Goal: Transaction & Acquisition: Book appointment/travel/reservation

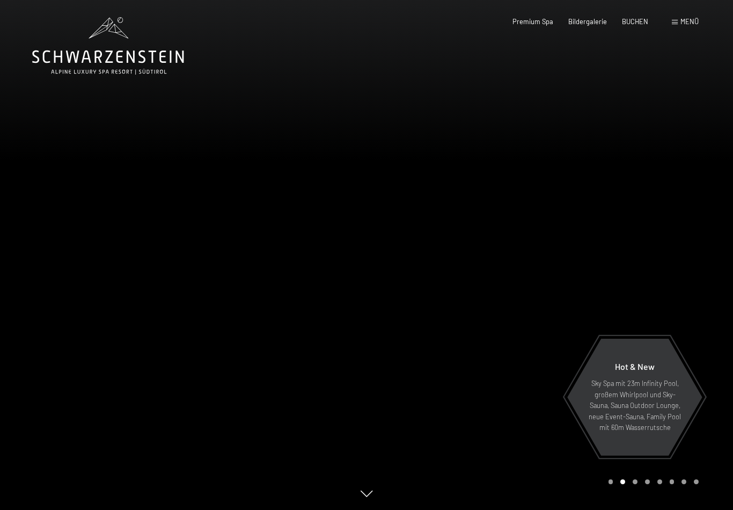
click at [650, 17] on div "Buchen Anfragen Premium Spa Bildergalerie BUCHEN Menü DE IT EN Gutschein Bilder…" at bounding box center [590, 22] width 217 height 10
click at [626, 22] on span "BUCHEN" at bounding box center [635, 21] width 26 height 9
click at [634, 22] on span "BUCHEN" at bounding box center [635, 21] width 26 height 9
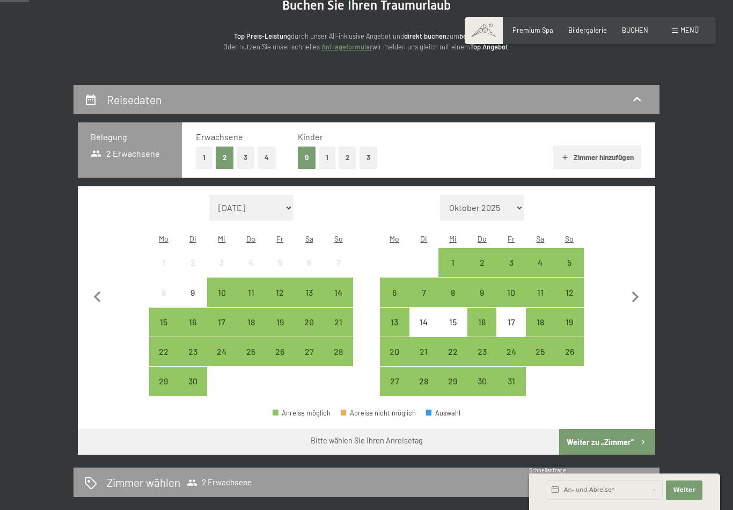
scroll to position [138, 0]
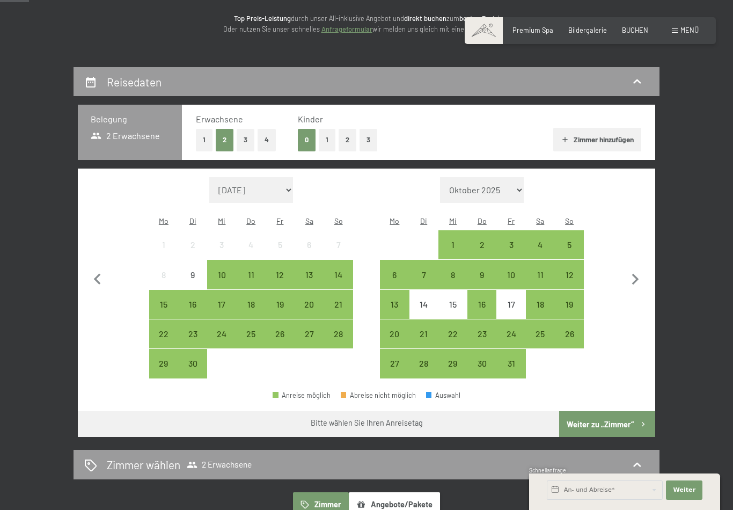
click at [246, 138] on button "3" at bounding box center [246, 140] width 18 height 22
click at [581, 270] on div "12" at bounding box center [569, 283] width 27 height 27
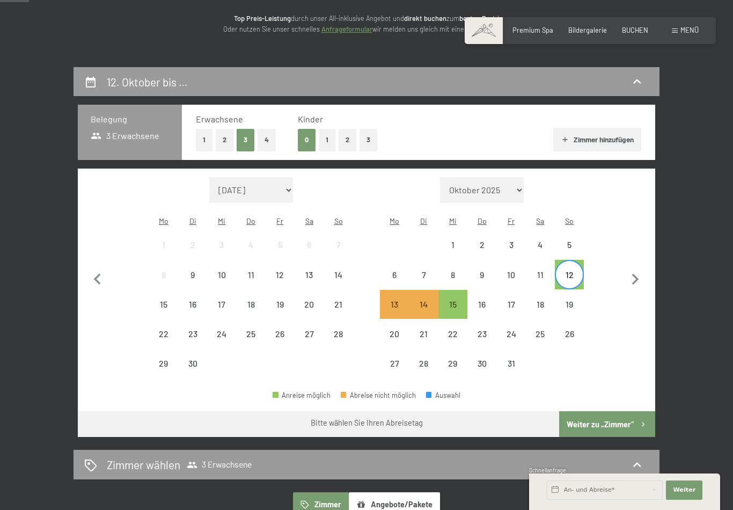
click at [543, 300] on div "18" at bounding box center [540, 313] width 27 height 27
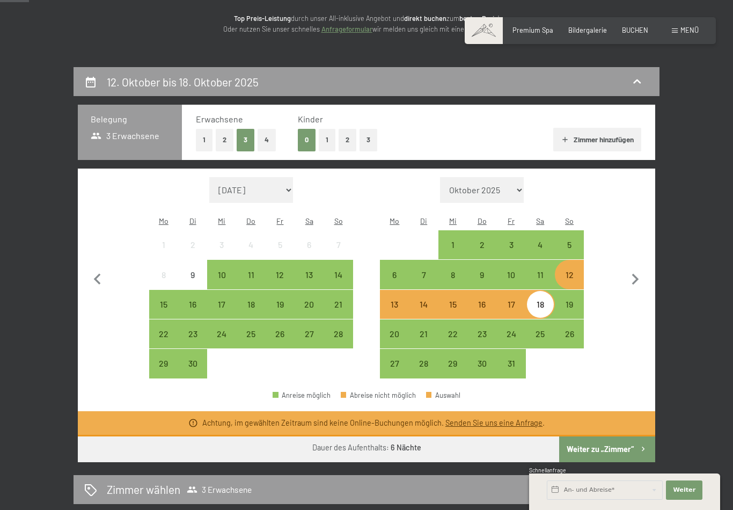
click at [580, 436] on button "Weiter zu „Zimmer“" at bounding box center [607, 449] width 96 height 26
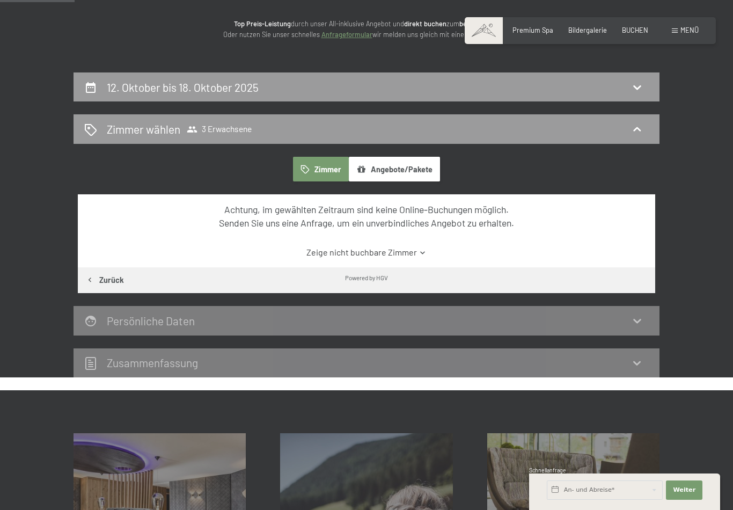
scroll to position [0, 0]
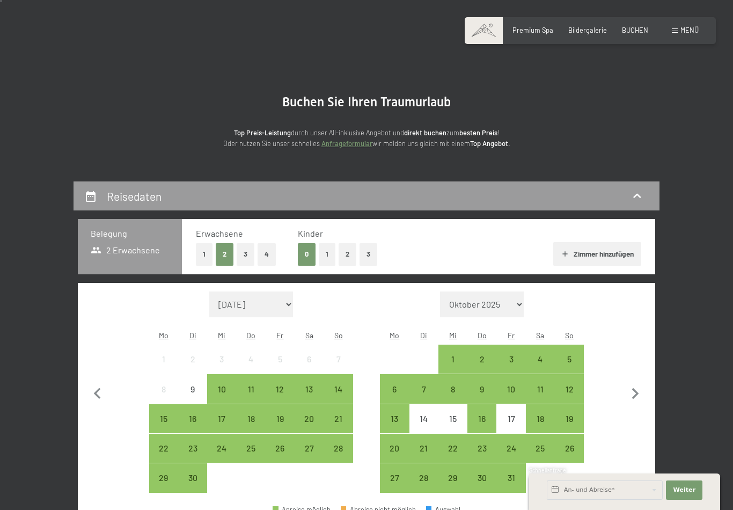
scroll to position [106, 0]
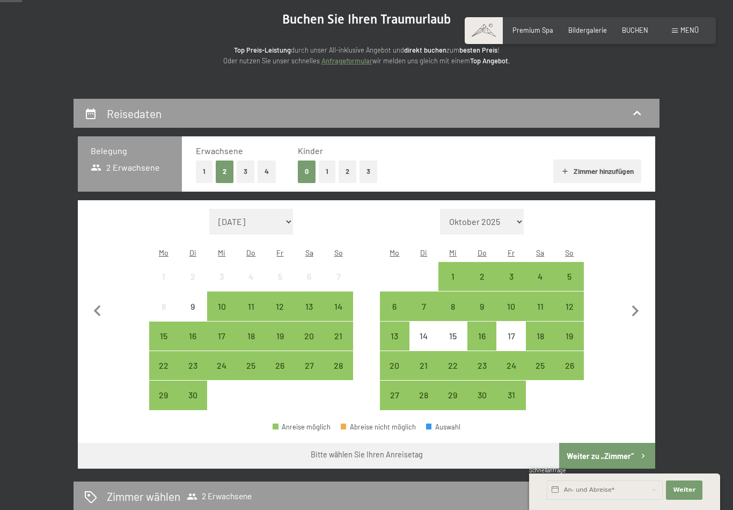
click at [573, 302] on div "12" at bounding box center [569, 315] width 27 height 27
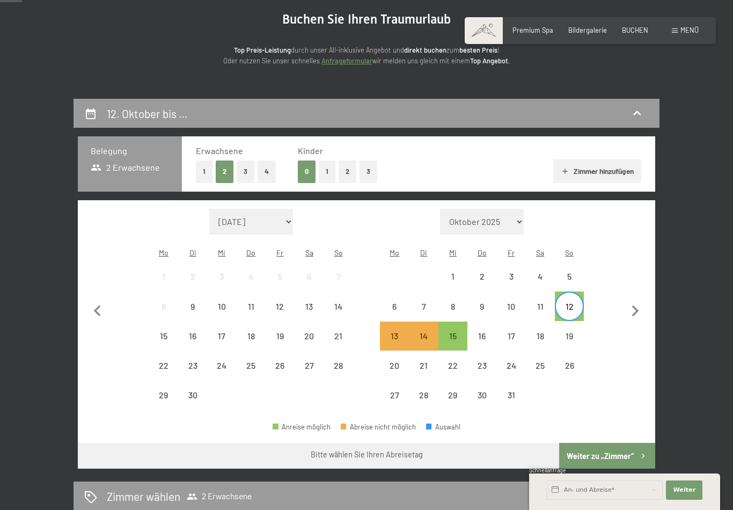
click at [539, 332] on div "18" at bounding box center [540, 345] width 27 height 27
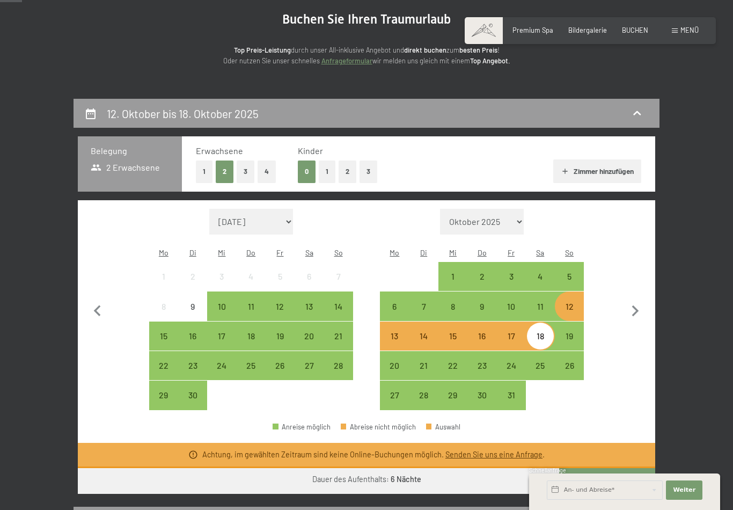
click at [610, 224] on div "Monat/Jahr September 2025 Oktober 2025 November 2025 Dezember 2025 Januar 2026 …" at bounding box center [366, 310] width 543 height 202
click at [577, 332] on div "19" at bounding box center [569, 345] width 27 height 27
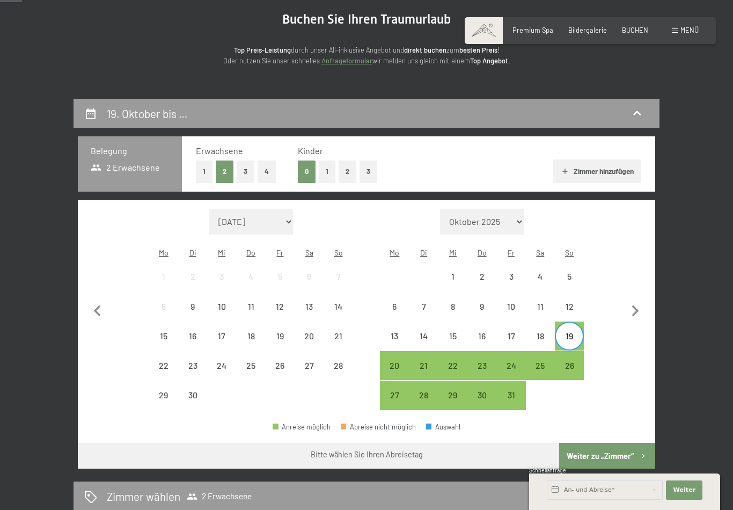
click at [580, 443] on button "Weiter zu „Zimmer“" at bounding box center [607, 456] width 96 height 26
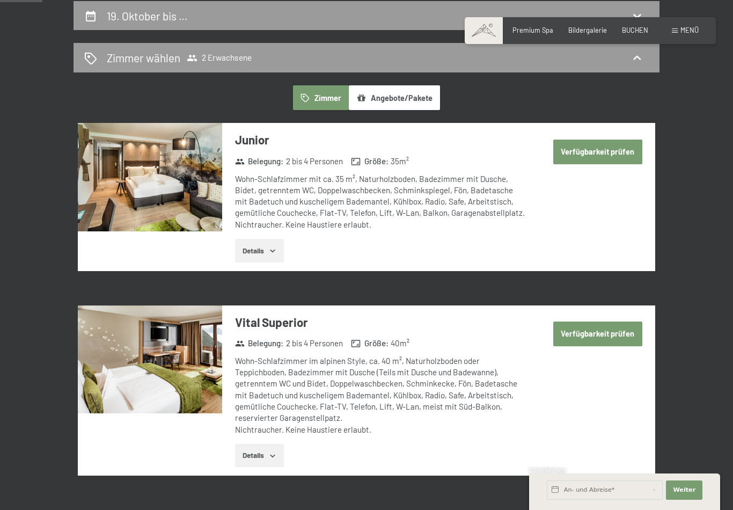
click at [584, 146] on button "Verfügbarkeit prüfen" at bounding box center [597, 152] width 89 height 25
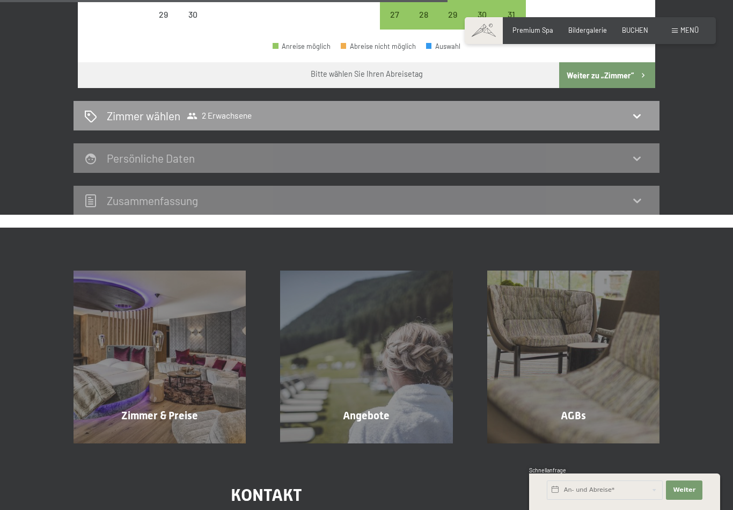
scroll to position [486, 0]
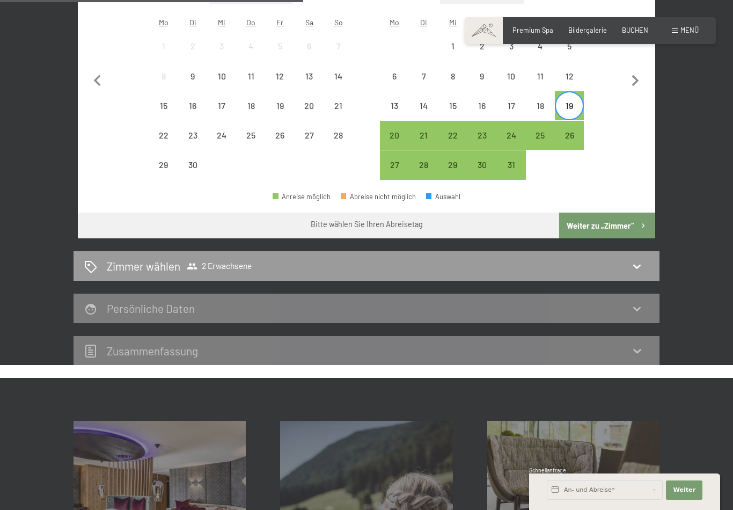
click at [638, 260] on icon at bounding box center [637, 266] width 13 height 13
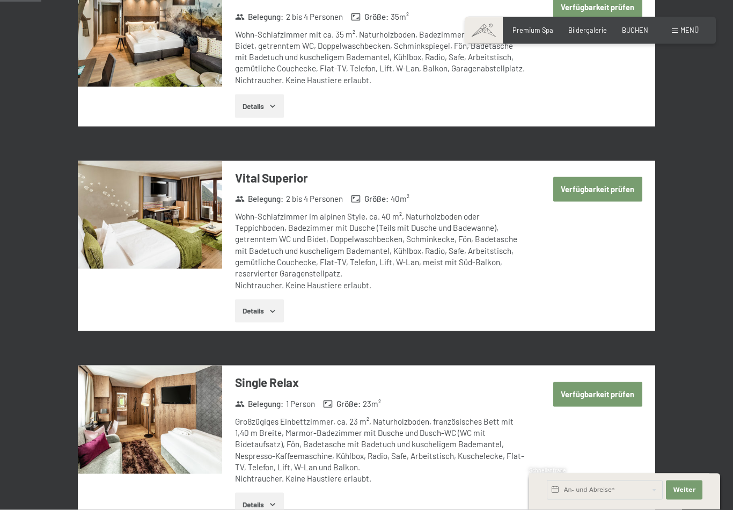
scroll to position [0, 0]
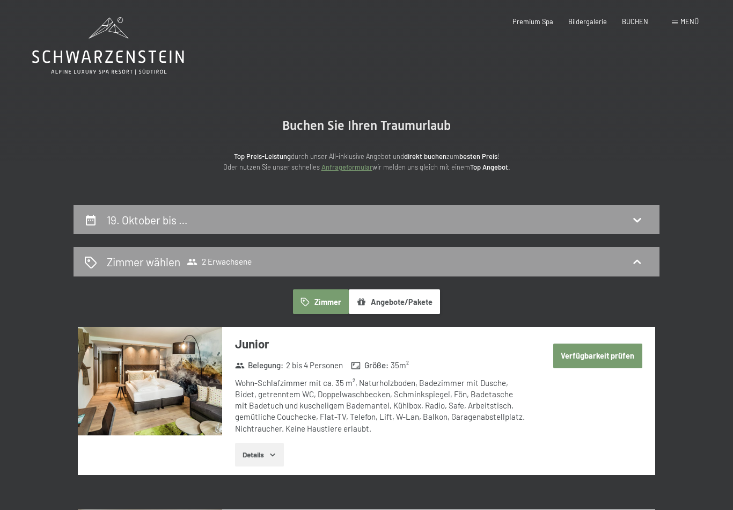
click at [635, 217] on icon at bounding box center [637, 219] width 13 height 13
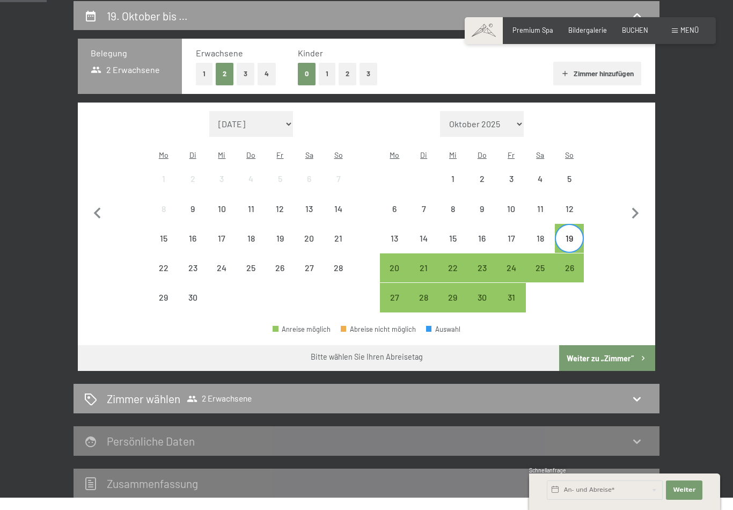
click at [572, 204] on div "12" at bounding box center [569, 217] width 27 height 27
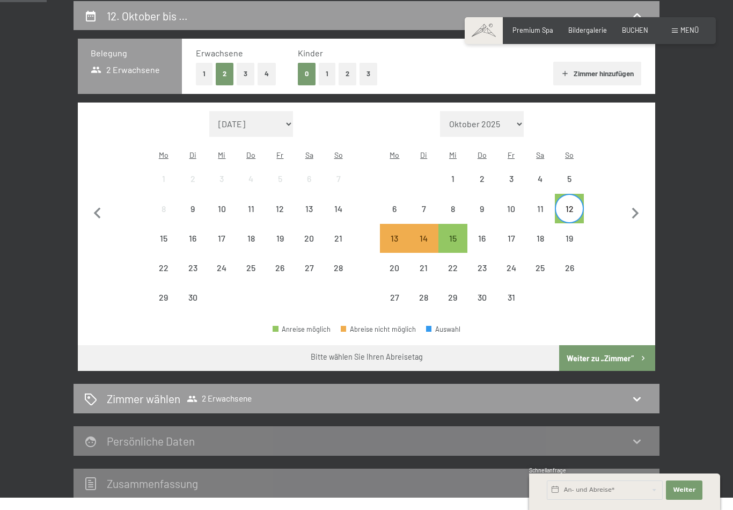
click at [572, 234] on div "19" at bounding box center [569, 247] width 27 height 27
